Goal: Task Accomplishment & Management: Manage account settings

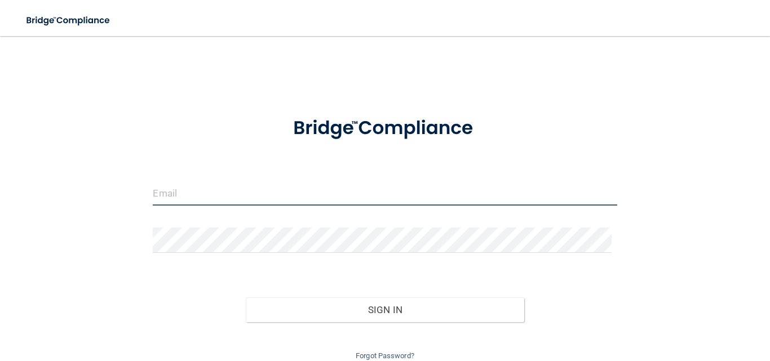
click at [184, 194] on input "email" at bounding box center [385, 192] width 464 height 25
type input "[EMAIL_ADDRESS][DOMAIN_NAME]"
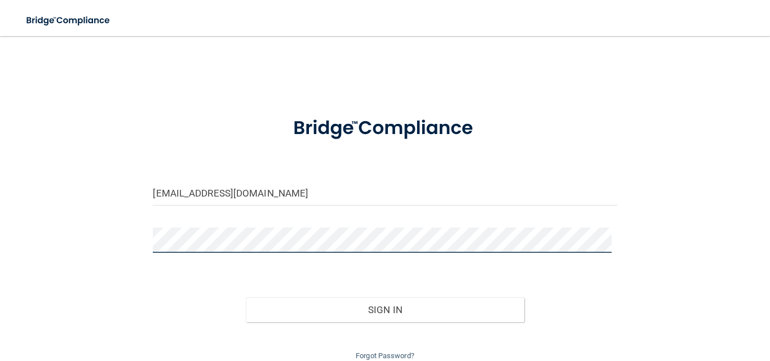
click at [246, 298] on button "Sign In" at bounding box center [385, 310] width 278 height 25
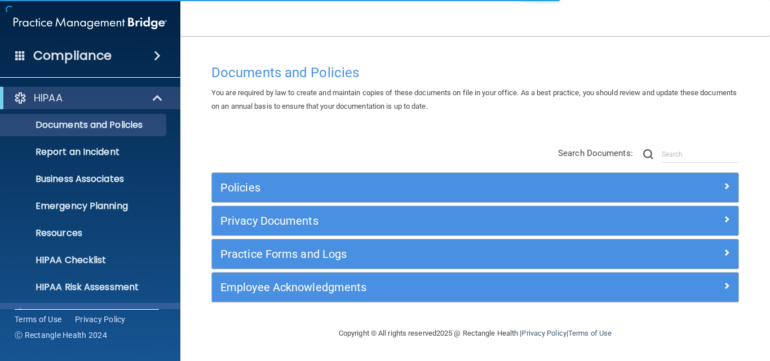
scroll to position [107, 0]
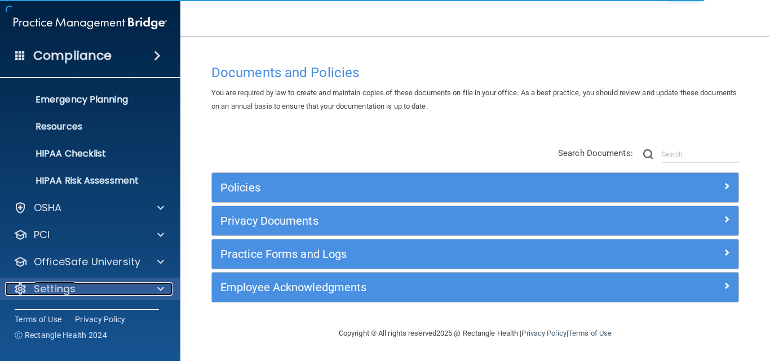
click at [91, 291] on div "Settings" at bounding box center [75, 289] width 140 height 14
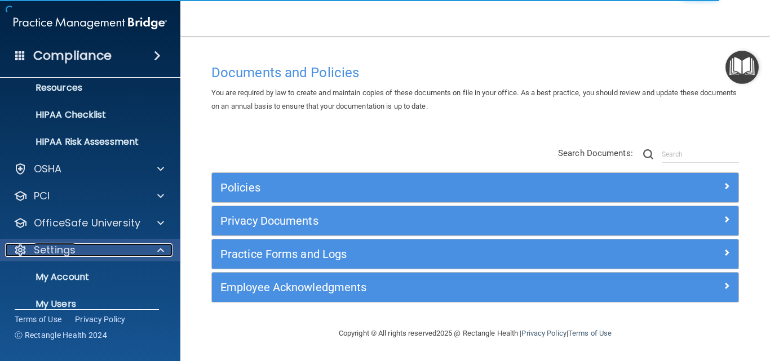
scroll to position [215, 0]
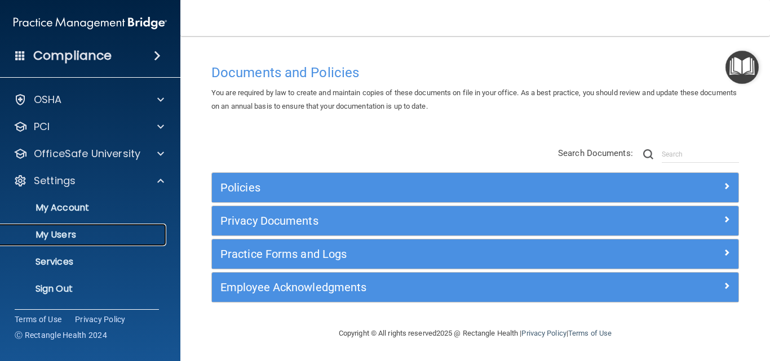
click at [70, 226] on link "My Users" at bounding box center [78, 235] width 178 height 23
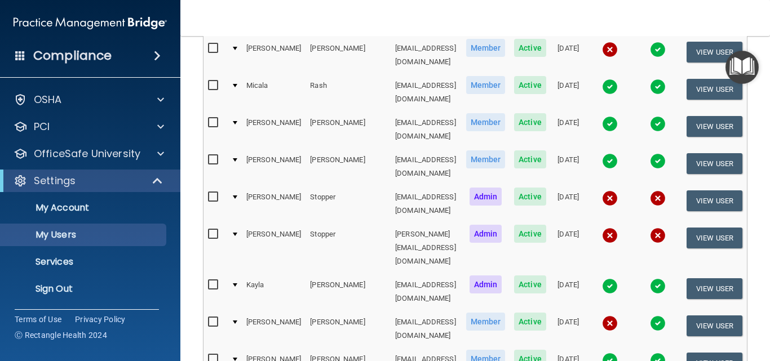
scroll to position [564, 0]
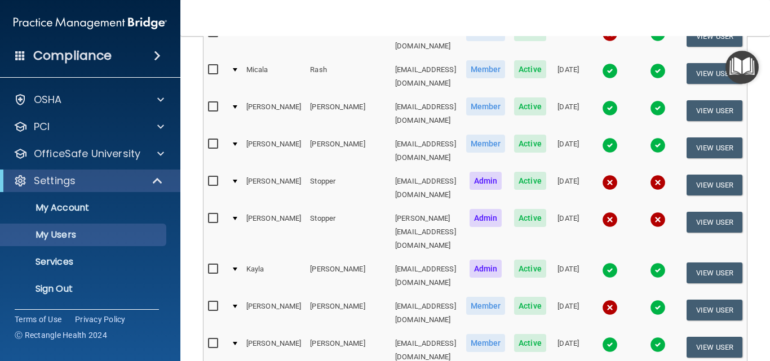
click at [227, 332] on td at bounding box center [234, 350] width 15 height 37
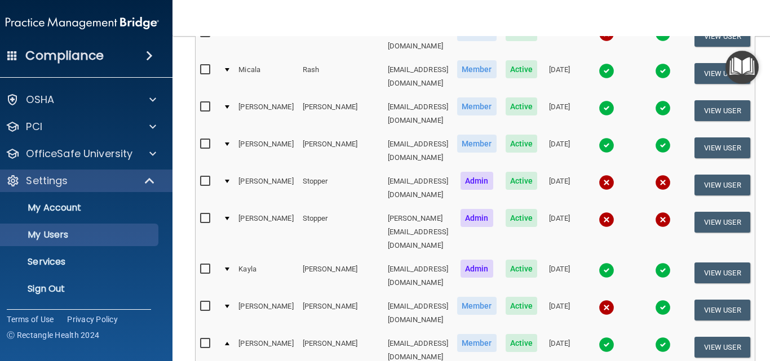
click at [219, 332] on td at bounding box center [226, 350] width 15 height 37
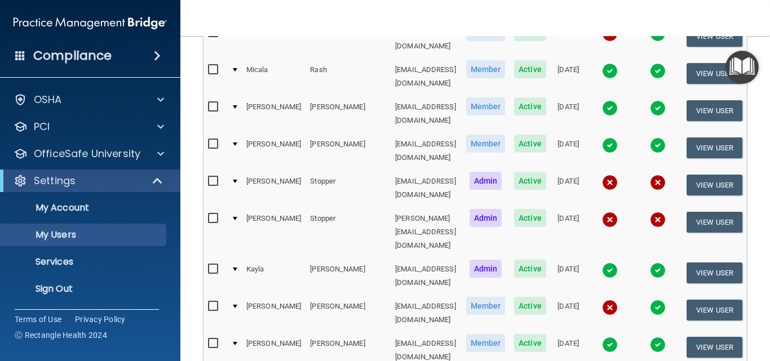
select select "19"
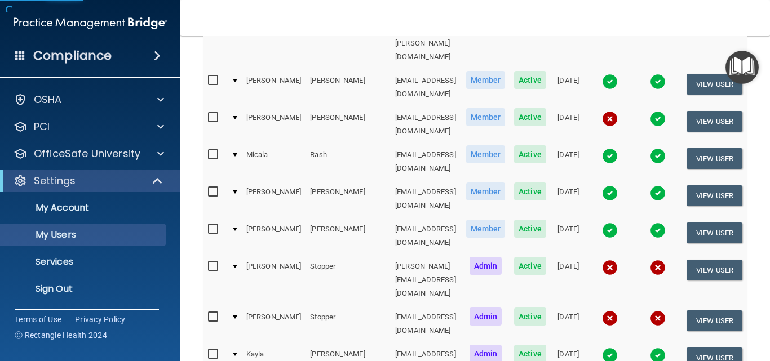
scroll to position [564, 0]
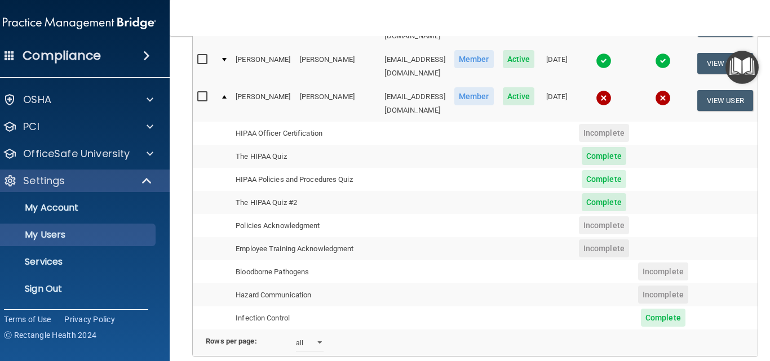
scroll to position [853, 0]
